Goal: Information Seeking & Learning: Check status

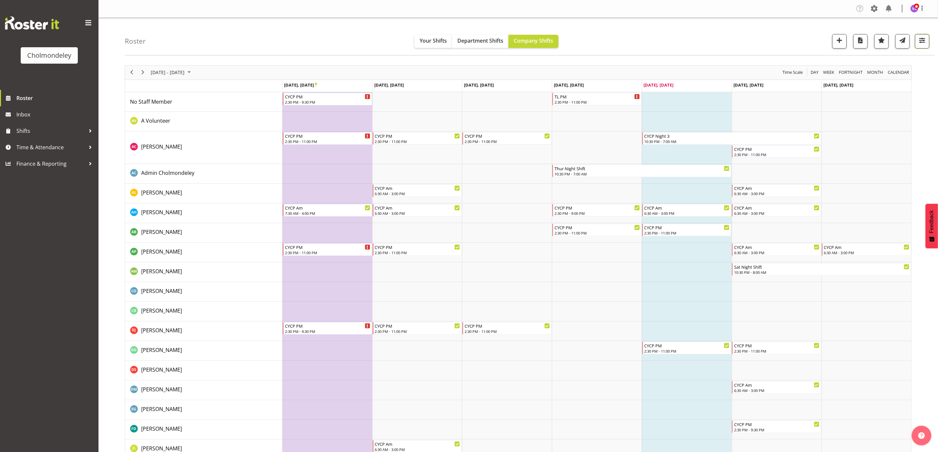
click at [927, 39] on button "button" at bounding box center [922, 41] width 14 height 14
click at [848, 177] on span at bounding box center [844, 179] width 14 height 8
click at [841, 177] on input "Show all users Show only rostered employees" at bounding box center [839, 179] width 4 height 4
checkbox input "true"
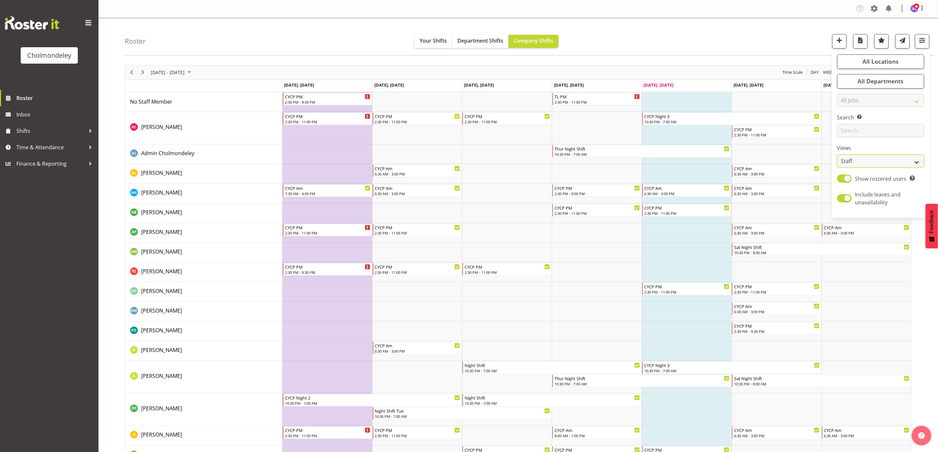
click at [917, 163] on select "Staff Role Shift - Horizontal Shift - Vertical Staff - Location" at bounding box center [880, 161] width 87 height 13
select select "shift"
click at [837, 155] on select "Staff Role Shift - Horizontal Shift - Vertical Staff - Location" at bounding box center [880, 161] width 87 height 13
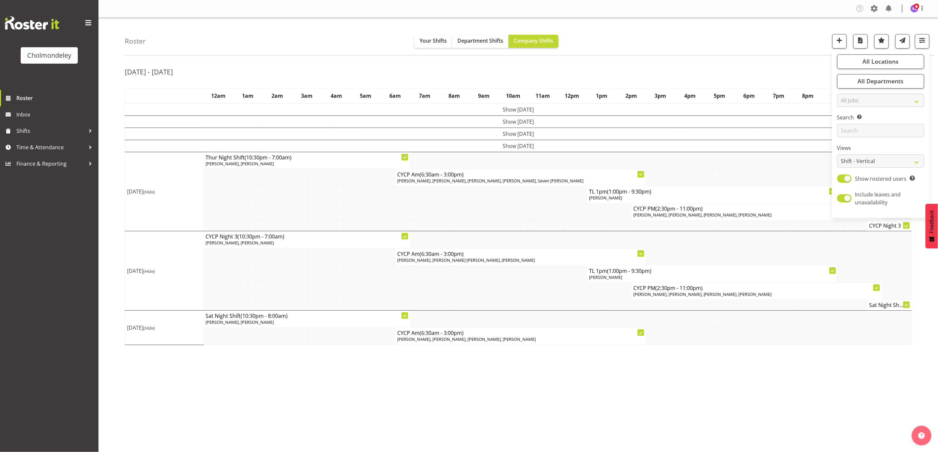
click at [678, 47] on div "Roster Your Shifts Department Shifts Company Shifts All Locations [GEOGRAPHIC_D…" at bounding box center [530, 37] width 810 height 38
click at [901, 73] on span "button" at bounding box center [905, 71] width 8 height 8
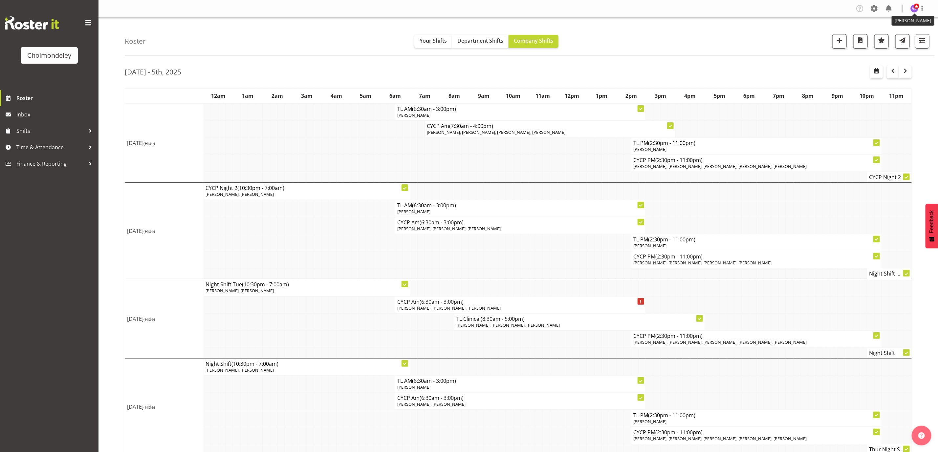
click at [917, 5] on span at bounding box center [916, 6] width 5 height 5
click at [888, 35] on link "Log Out" at bounding box center [894, 35] width 63 height 12
